Goal: Task Accomplishment & Management: Manage account settings

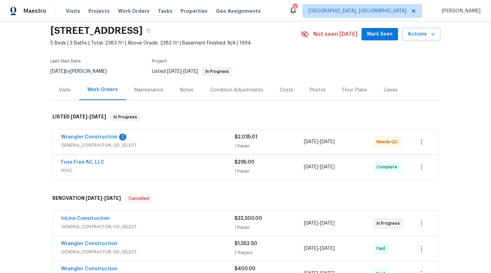
click at [278, 146] on div "1 Repair" at bounding box center [268, 146] width 69 height 7
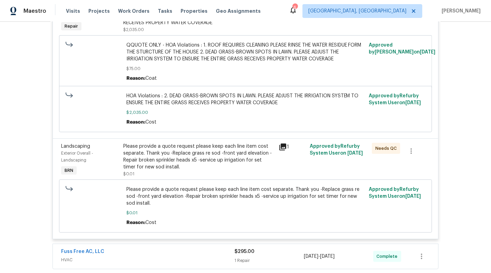
scroll to position [350, 0]
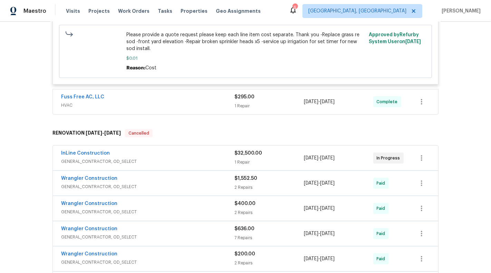
click at [227, 95] on div "Fuss Free AC, LLC" at bounding box center [147, 98] width 173 height 8
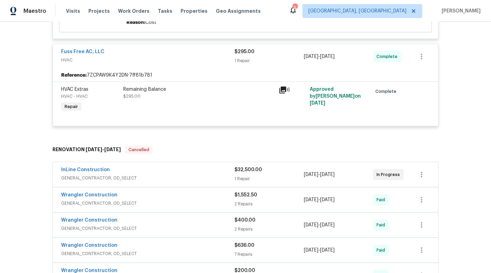
scroll to position [450, 0]
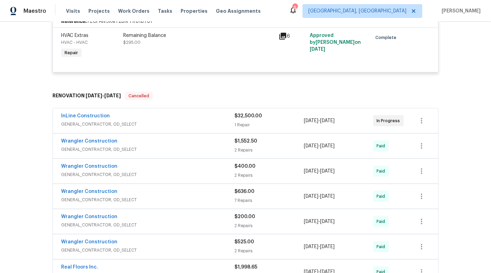
click at [194, 119] on div "InLine Construction" at bounding box center [147, 117] width 173 height 8
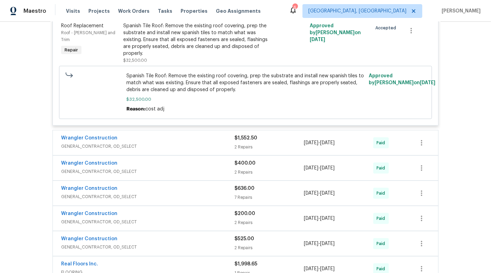
scroll to position [583, 0]
click at [275, 134] on div "$1,552.50" at bounding box center [268, 137] width 69 height 7
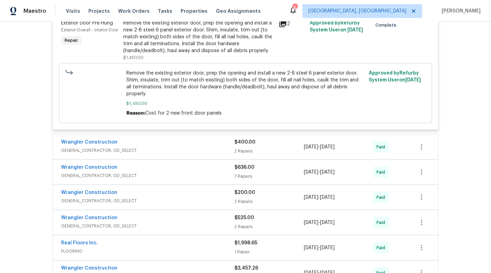
scroll to position [796, 0]
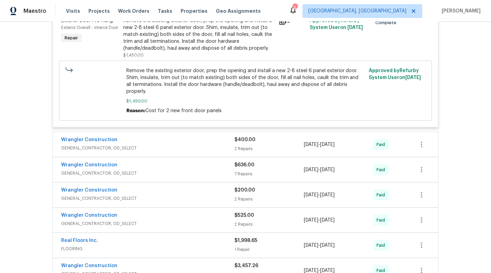
click at [206, 136] on div "Wrangler Construction" at bounding box center [147, 140] width 173 height 8
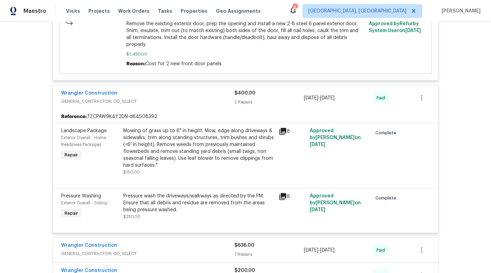
click at [238, 242] on div "$636.00 7 Repairs" at bounding box center [268, 250] width 69 height 17
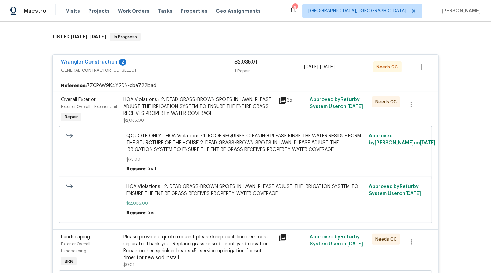
scroll to position [108, 0]
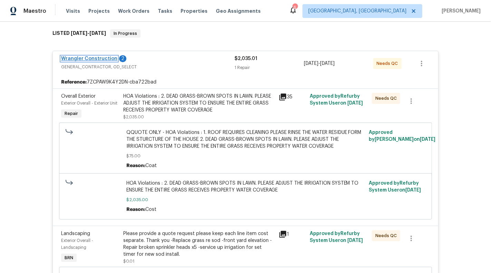
click at [95, 59] on link "Wrangler Construction" at bounding box center [89, 58] width 56 height 5
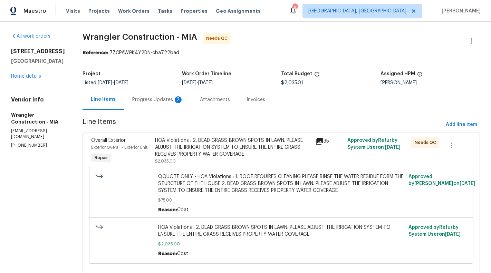
scroll to position [37, 0]
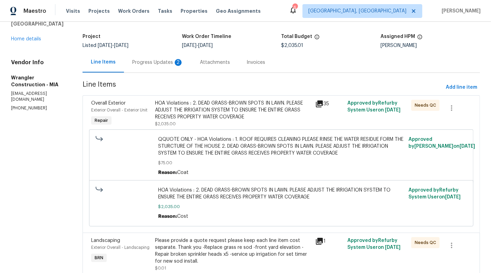
click at [161, 57] on div "Progress Updates 2" at bounding box center [158, 62] width 68 height 20
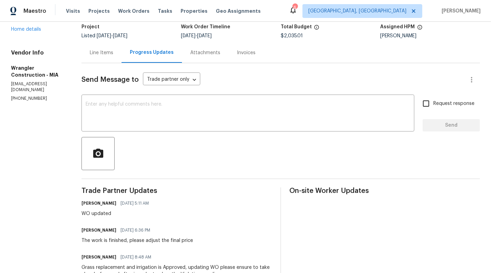
scroll to position [2, 0]
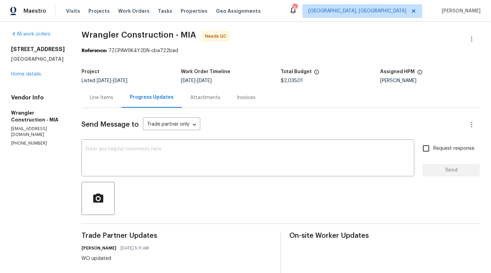
click at [90, 95] on div "Line Items" at bounding box center [101, 97] width 23 height 7
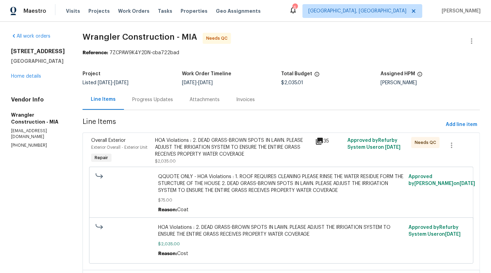
click at [11, 81] on div "All work orders [STREET_ADDRESS] Home details Vendor Info Wrangler Construction…" at bounding box center [245, 206] width 491 height 368
click at [17, 80] on div "[STREET_ADDRESS] Home details" at bounding box center [38, 64] width 55 height 32
click at [16, 79] on link "Home details" at bounding box center [26, 76] width 30 height 5
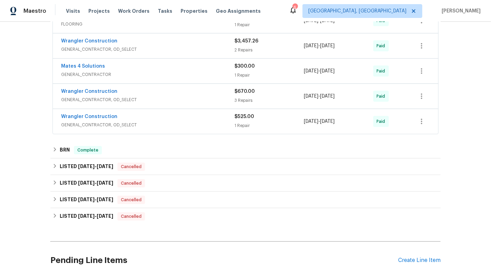
scroll to position [391, 0]
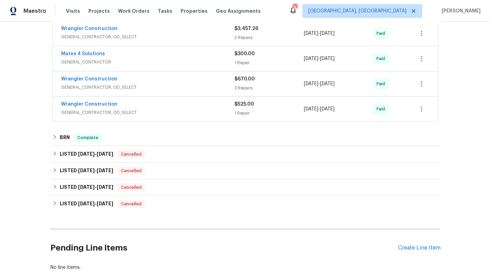
click at [409, 235] on div "Pending Line Items Create Line Item" at bounding box center [245, 248] width 390 height 32
click at [417, 249] on div "Pending Line Items Create Line Item" at bounding box center [245, 248] width 390 height 32
click at [413, 245] on div "Create Line Item" at bounding box center [419, 248] width 42 height 7
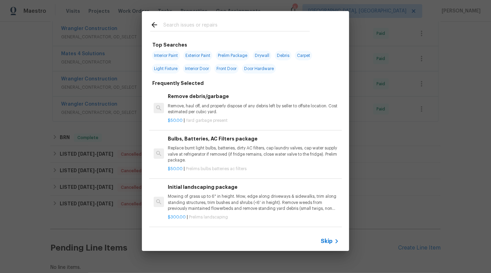
click at [333, 249] on div "Skip" at bounding box center [245, 241] width 207 height 19
click at [328, 241] on span "Skip" at bounding box center [327, 241] width 12 height 7
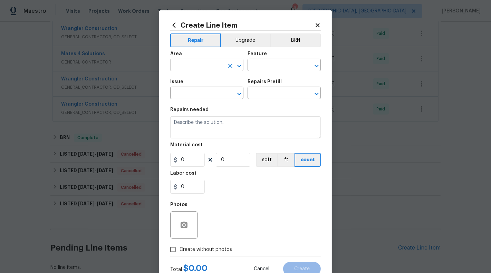
click at [194, 66] on input "text" at bounding box center [197, 65] width 54 height 11
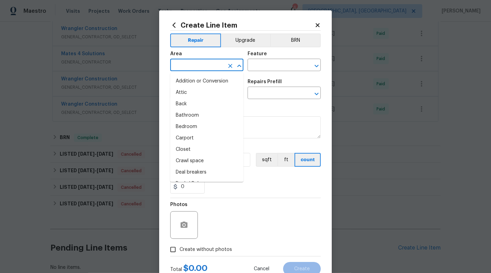
type input "e"
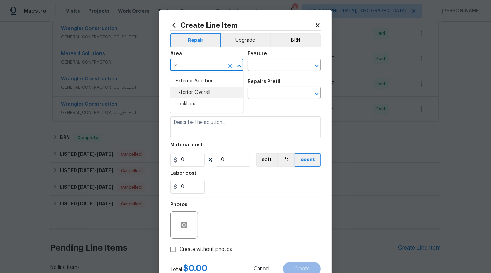
click at [203, 92] on li "Exterior Overall" at bounding box center [206, 92] width 73 height 11
type input "Exterior Overall"
click at [272, 61] on input "text" at bounding box center [275, 65] width 54 height 11
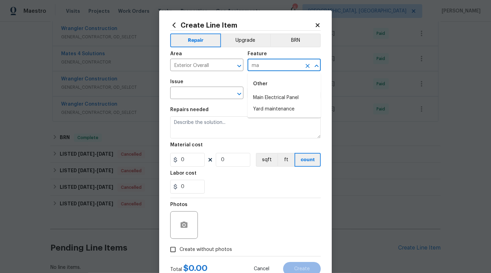
type input "m"
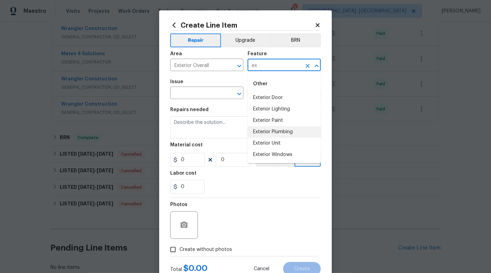
click at [274, 137] on li "Exterior Plumbing" at bounding box center [284, 131] width 73 height 11
type input "Exterior Plumbing"
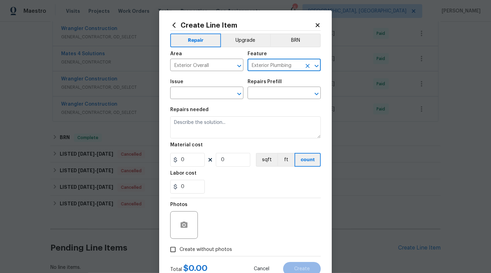
click at [304, 66] on icon "Clear" at bounding box center [307, 65] width 7 height 7
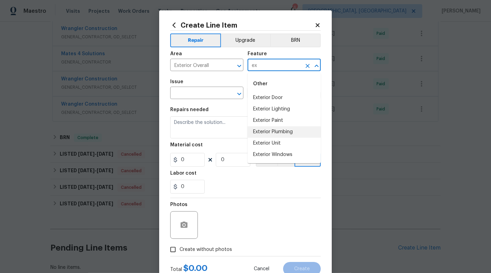
click at [283, 140] on li "Exterior Unit" at bounding box center [284, 143] width 73 height 11
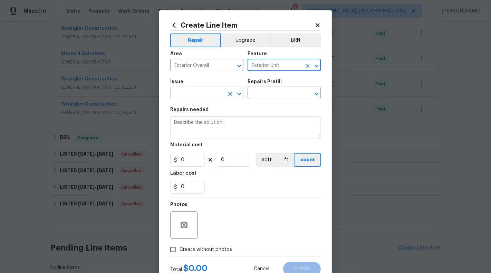
type input "Exterior Unit"
click at [192, 95] on input "text" at bounding box center [197, 93] width 54 height 11
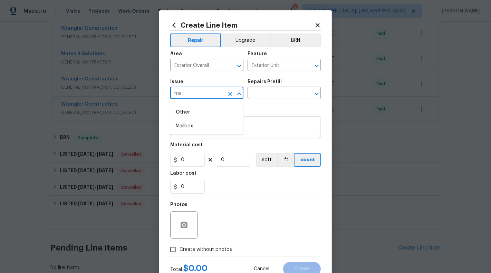
click at [187, 118] on div "Other" at bounding box center [206, 112] width 73 height 17
click at [191, 126] on li "Mailbox" at bounding box center [206, 125] width 73 height 11
type input "Mailbox"
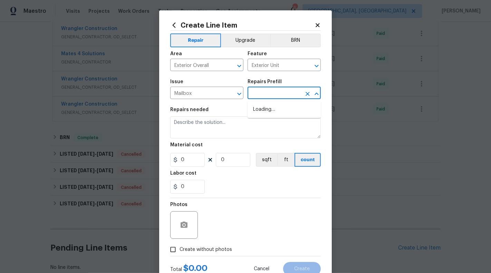
click at [285, 92] on input "text" at bounding box center [275, 93] width 54 height 11
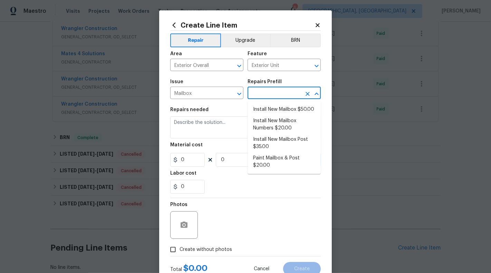
click at [282, 111] on li "Install New Mailbox $50.00" at bounding box center [284, 109] width 73 height 11
type input "Install New Mailbox $50.00"
type textarea "Remove the existing mailbox from the post and prep the area for a new mailbox. …"
type input "50"
type input "1"
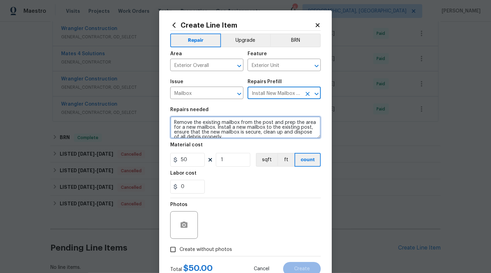
click at [266, 118] on textarea "Remove the existing mailbox from the post and prep the area for a new mailbox. …" at bounding box center [245, 127] width 151 height 22
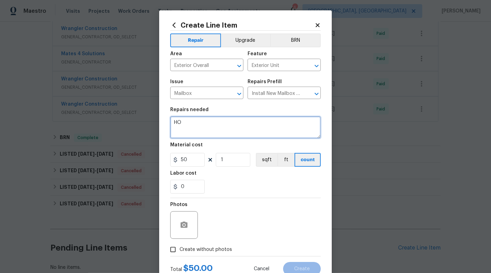
type textarea "H"
type textarea "#HOA-Violations : Mailbox needs to be Pressure washed - Please upload before an…"
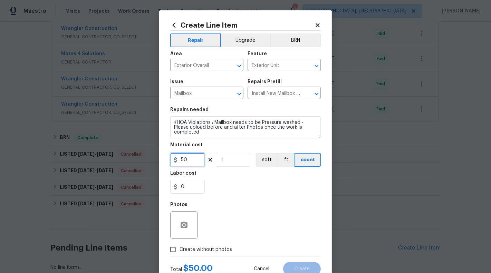
click at [180, 161] on input "50" at bounding box center [187, 160] width 35 height 14
click at [185, 161] on input "50" at bounding box center [187, 160] width 35 height 14
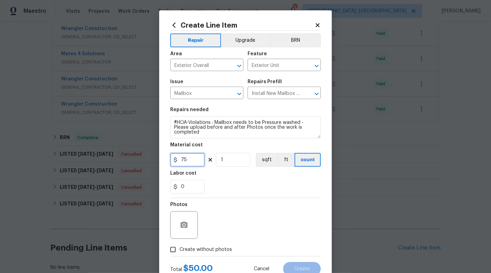
scroll to position [24, 0]
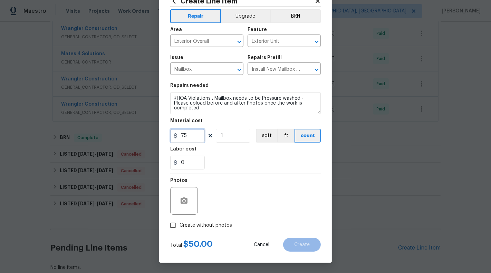
type input "75"
click at [195, 200] on div at bounding box center [184, 201] width 28 height 28
click at [184, 202] on icon "button" at bounding box center [184, 200] width 7 height 6
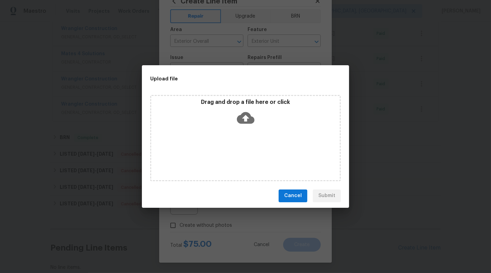
click at [244, 123] on icon at bounding box center [246, 118] width 18 height 12
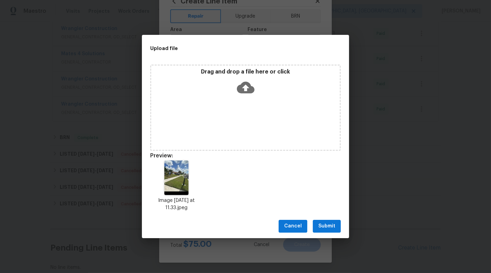
click at [331, 224] on span "Submit" at bounding box center [326, 226] width 17 height 9
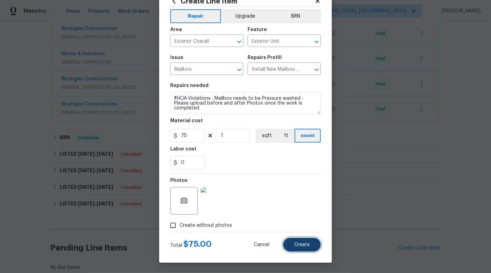
click at [298, 247] on span "Create" at bounding box center [302, 244] width 16 height 5
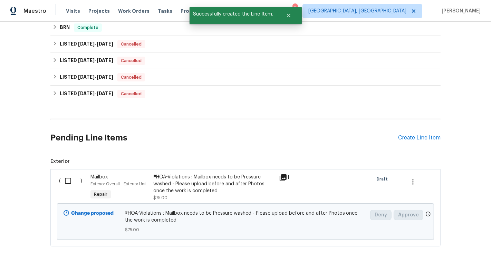
scroll to position [516, 0]
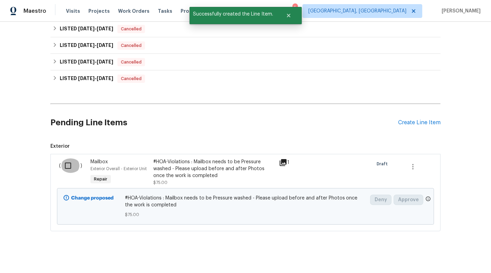
click at [65, 163] on input "checkbox" at bounding box center [71, 165] width 20 height 14
checkbox input "true"
click at [434, 258] on span "Create Work Order" at bounding box center [451, 256] width 46 height 9
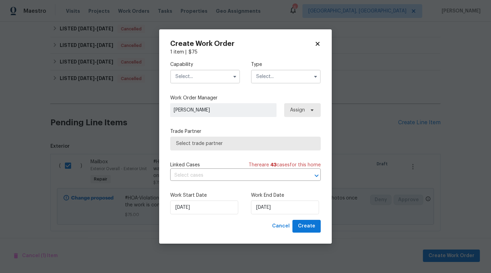
click at [222, 76] on input "text" at bounding box center [205, 77] width 70 height 14
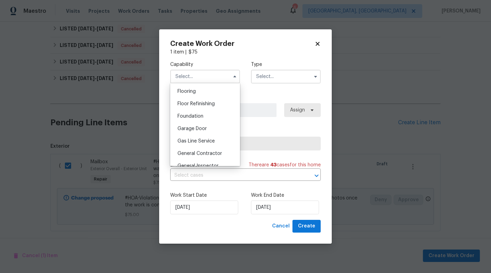
scroll to position [268, 0]
click at [207, 152] on span "General Contractor" at bounding box center [199, 153] width 45 height 5
type input "General Contractor"
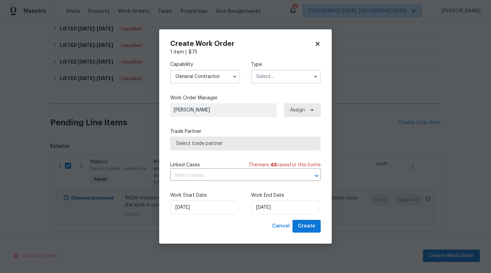
click at [294, 66] on label "Type" at bounding box center [286, 64] width 70 height 7
click at [294, 75] on input "text" at bounding box center [286, 77] width 70 height 14
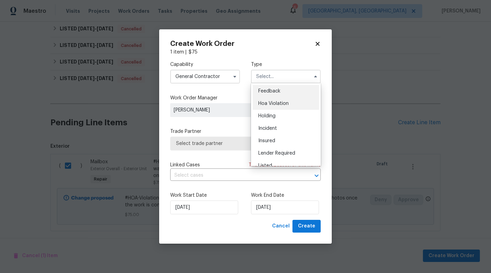
click at [286, 100] on div "Hoa Violation" at bounding box center [286, 103] width 66 height 12
type input "Hoa Violation"
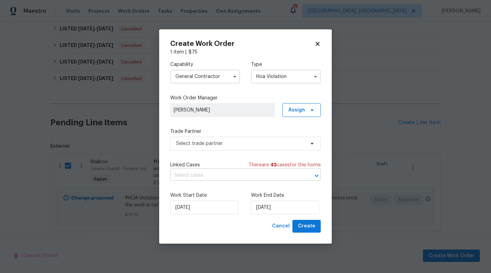
click at [266, 176] on input "text" at bounding box center [235, 175] width 131 height 11
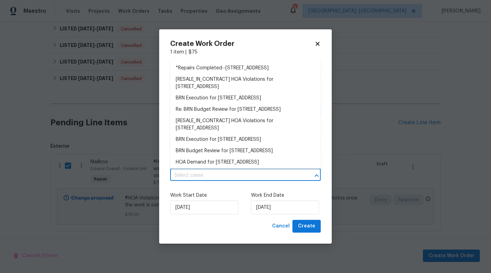
click at [266, 176] on input "text" at bounding box center [235, 175] width 131 height 11
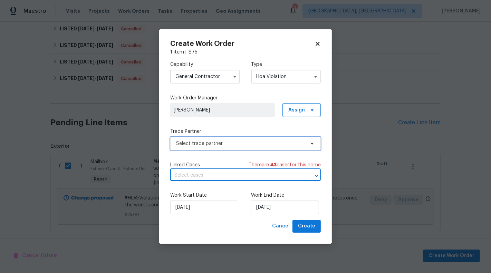
click at [252, 142] on span "Select trade partner" at bounding box center [240, 143] width 129 height 7
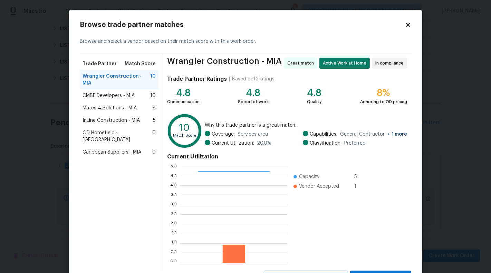
scroll to position [31, 0]
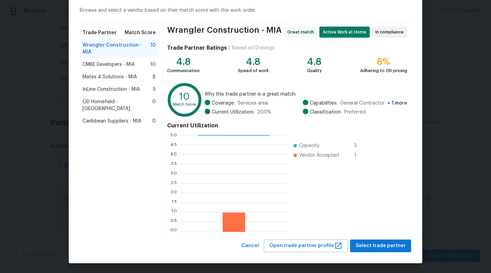
click at [134, 63] on div "CMBE Developers - MIA 10" at bounding box center [119, 64] width 79 height 12
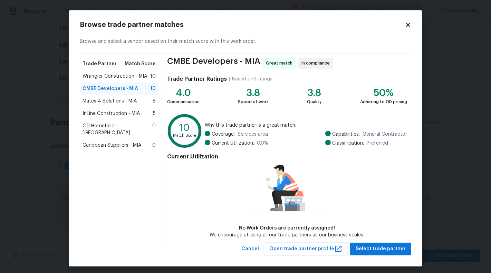
scroll to position [3, 0]
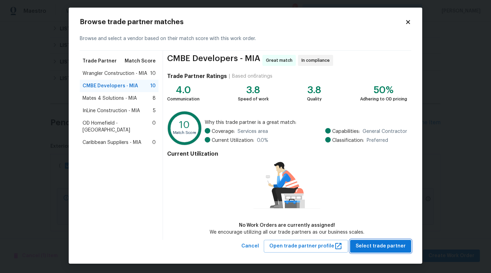
click at [395, 245] on span "Select trade partner" at bounding box center [381, 246] width 50 height 9
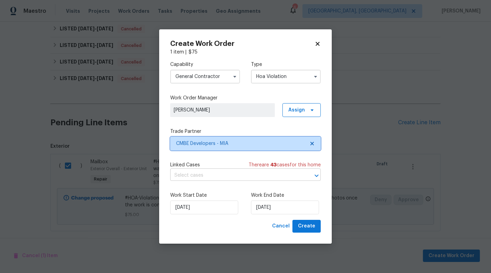
scroll to position [0, 0]
click at [273, 164] on span "43" at bounding box center [273, 165] width 6 height 5
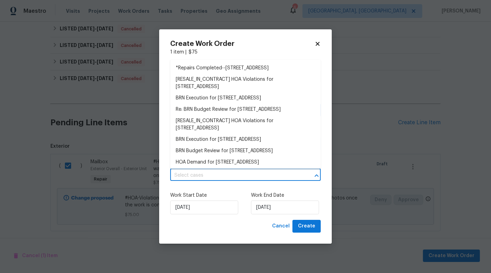
click at [268, 180] on input "text" at bounding box center [235, 175] width 131 height 11
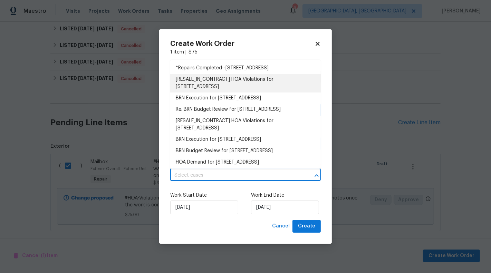
click at [235, 93] on li "[RESALE_IN_CONTRACT] HOA Violations for [STREET_ADDRESS]" at bounding box center [245, 83] width 151 height 19
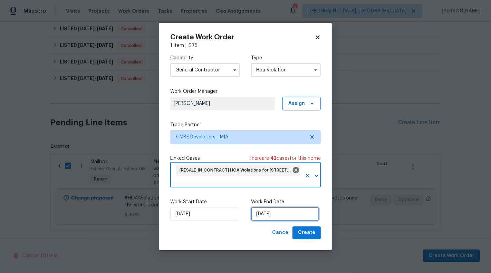
click at [272, 217] on input "[DATE]" at bounding box center [285, 214] width 68 height 14
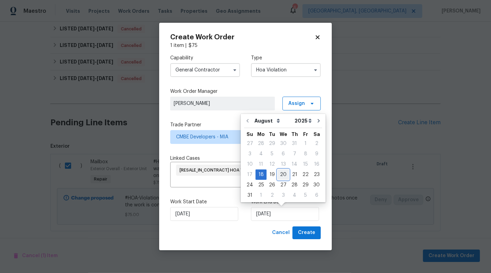
click at [281, 177] on div "20" at bounding box center [283, 175] width 11 height 10
type input "[DATE]"
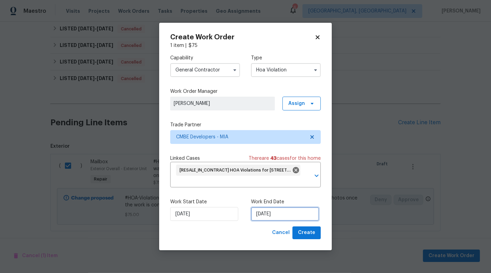
click at [301, 221] on input "[DATE]" at bounding box center [285, 214] width 68 height 14
click at [304, 238] on button "Create" at bounding box center [306, 232] width 28 height 13
checkbox input "false"
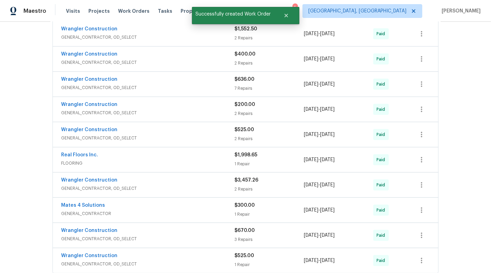
scroll to position [251, 0]
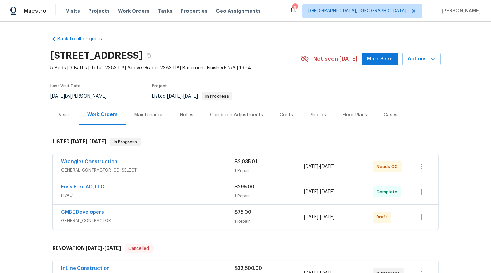
click at [266, 165] on div "$2,035.01 1 Repair" at bounding box center [268, 166] width 69 height 17
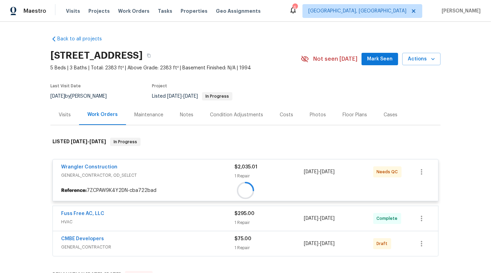
scroll to position [11, 0]
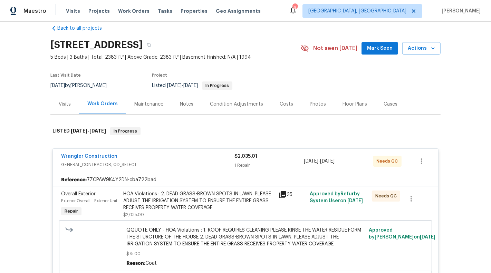
click at [272, 161] on div "$2,035.01 1 Repair" at bounding box center [268, 161] width 69 height 17
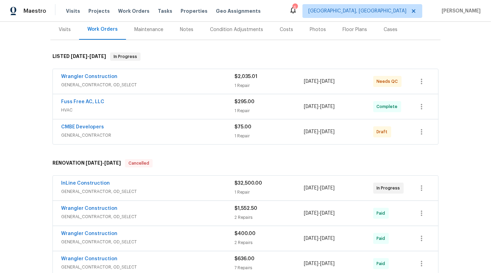
scroll to position [109, 0]
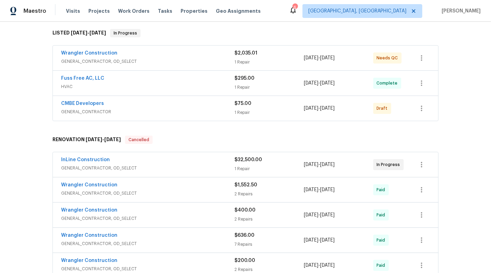
click at [282, 110] on div "1 Repair" at bounding box center [268, 112] width 69 height 7
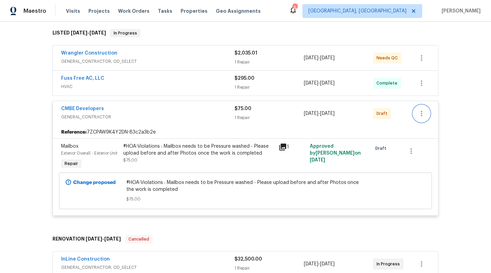
click at [420, 112] on icon "button" at bounding box center [421, 113] width 8 height 8
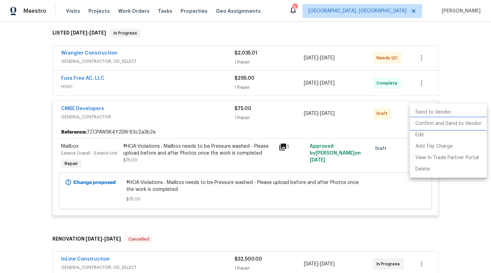
click at [423, 123] on li "Confirm and Send to Vendor" at bounding box center [448, 123] width 77 height 11
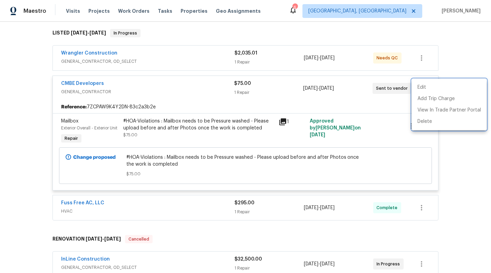
drag, startPoint x: 120, startPoint y: 87, endPoint x: 50, endPoint y: 84, distance: 70.5
click at [50, 84] on div at bounding box center [245, 136] width 491 height 273
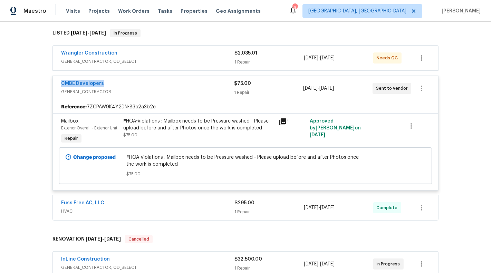
drag, startPoint x: 55, startPoint y: 81, endPoint x: 120, endPoint y: 81, distance: 65.9
click at [120, 81] on div "CMBE Developers GENERAL_CONTRACTOR $75.00 1 Repair [DATE] - [DATE] Sent to vend…" at bounding box center [245, 88] width 385 height 25
copy link "CMBE Developers"
click at [461, 80] on div "Back to all projects 9479 Lake Serena Dr, Boca Raton, FL 33496 5 Beds | 3 Baths…" at bounding box center [245, 147] width 491 height 251
click at [239, 63] on div "1 Repair" at bounding box center [268, 62] width 69 height 7
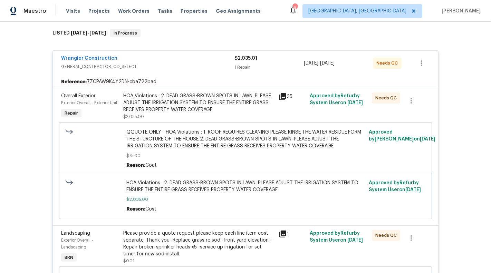
click at [225, 63] on span "GENERAL_CONTRACTOR, OD_SELECT" at bounding box center [147, 66] width 173 height 7
